Goal: Information Seeking & Learning: Find specific page/section

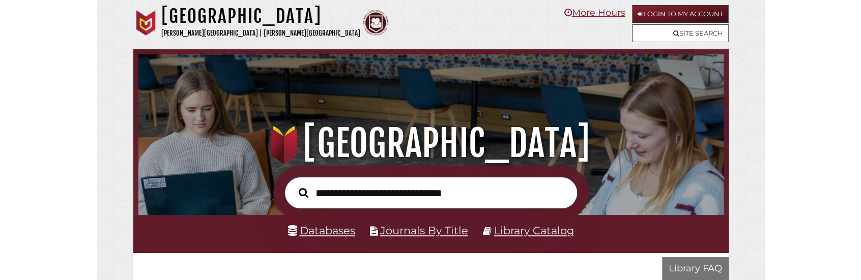
scroll to position [193, 580]
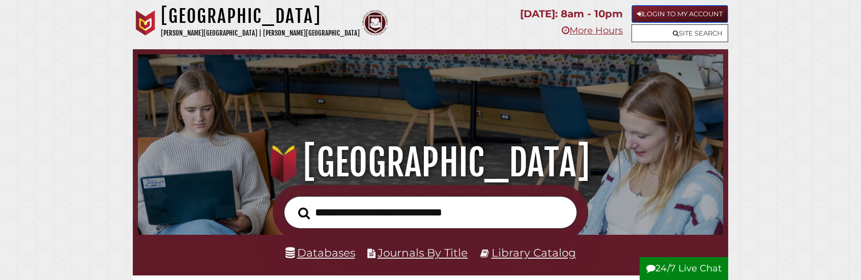
click at [665, 11] on link "Login to My Account" at bounding box center [679, 14] width 97 height 18
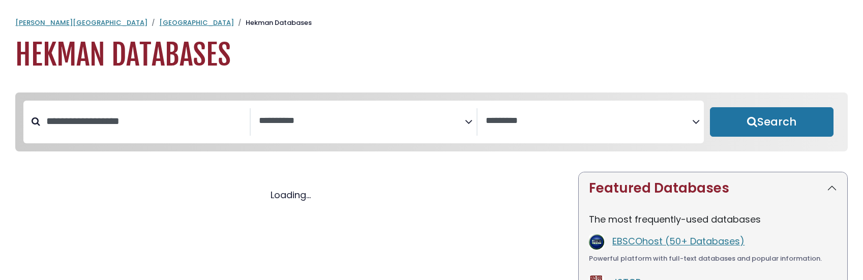
select select "Database Subject Filter"
select select "Database Vendors Filter"
select select "Database Subject Filter"
select select "Database Vendors Filter"
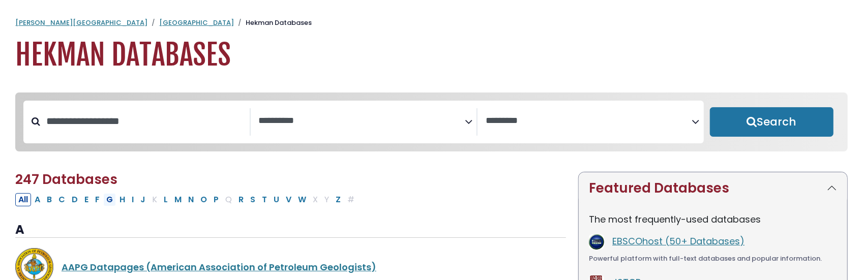
click at [110, 201] on button "G" at bounding box center [109, 199] width 13 height 13
select select "Database Subject Filter"
select select "Database Vendors Filter"
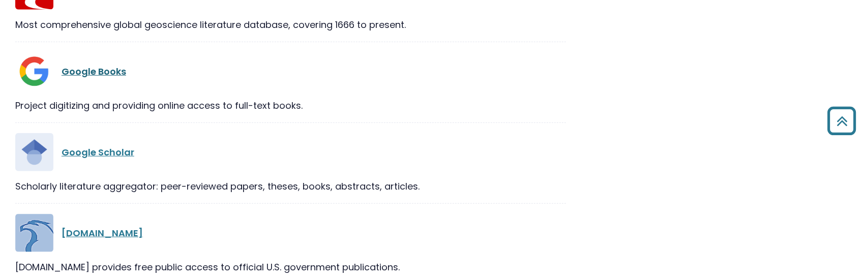
scroll to position [560, 0]
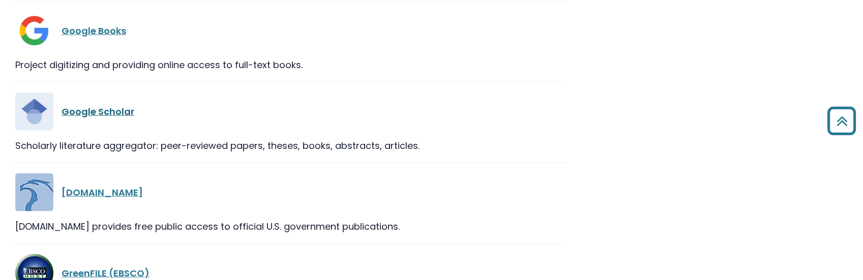
click at [120, 107] on link "Google Scholar" at bounding box center [98, 111] width 73 height 13
